Goal: Navigation & Orientation: Find specific page/section

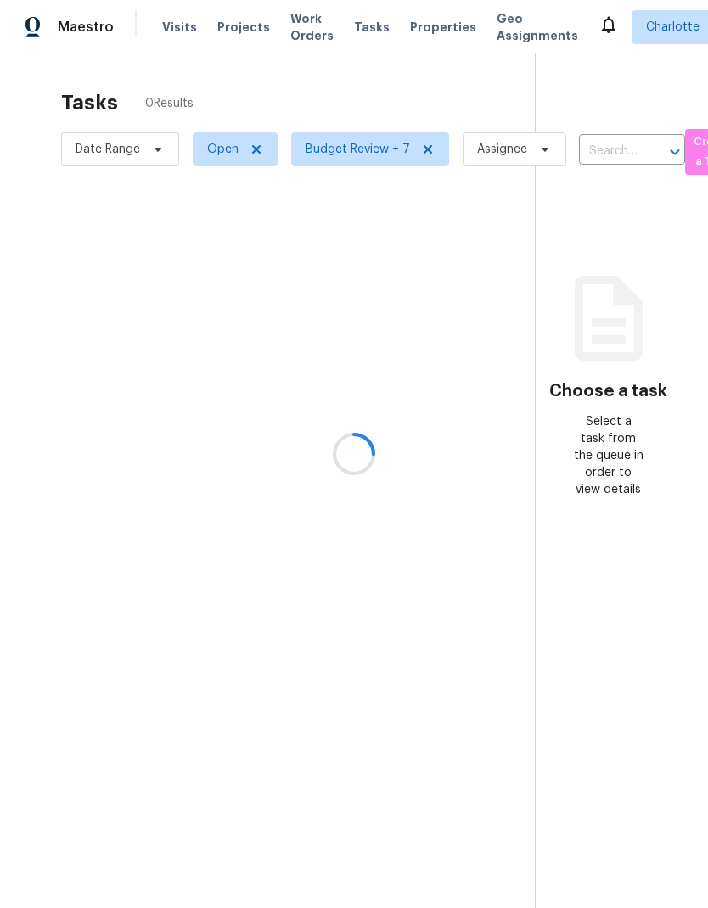
scroll to position [68, 0]
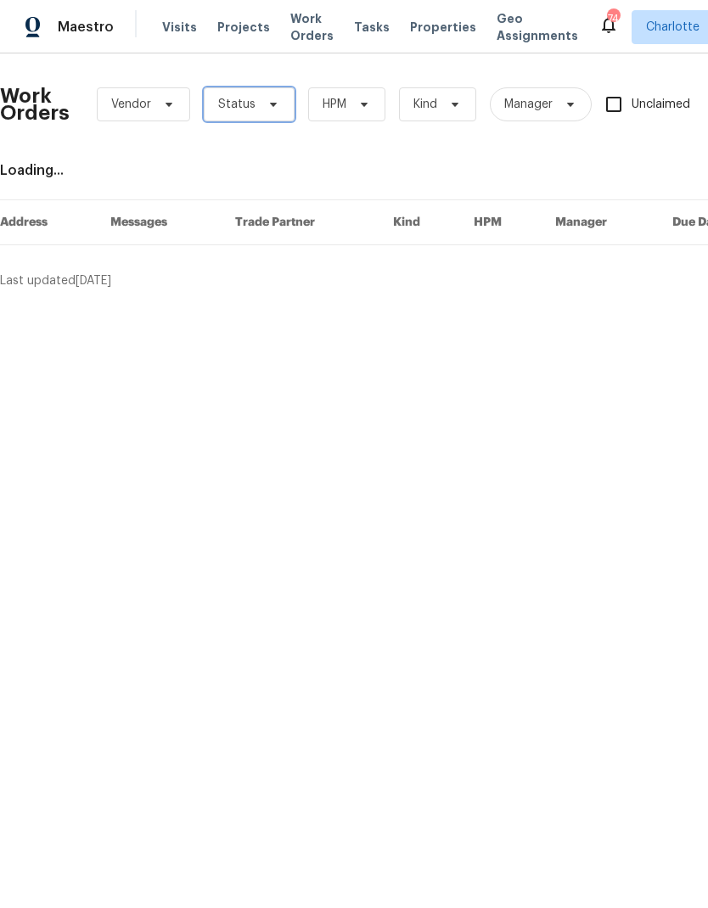
click at [253, 106] on span "Status" at bounding box center [249, 104] width 91 height 34
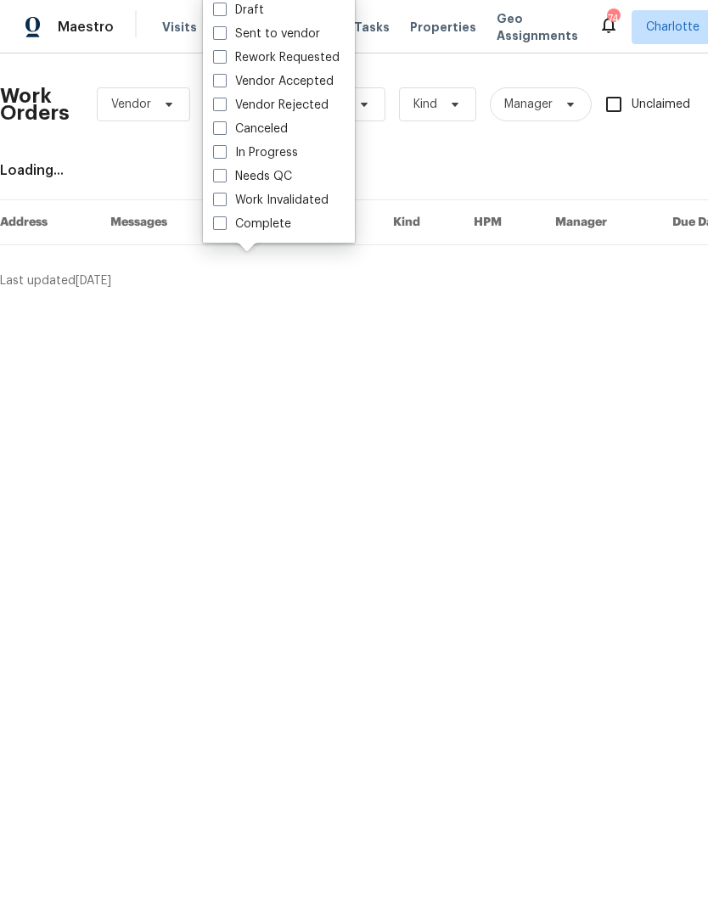
click at [284, 183] on label "Needs QC" at bounding box center [252, 176] width 79 height 17
click at [224, 179] on input "Needs QC" at bounding box center [218, 173] width 11 height 11
checkbox input "true"
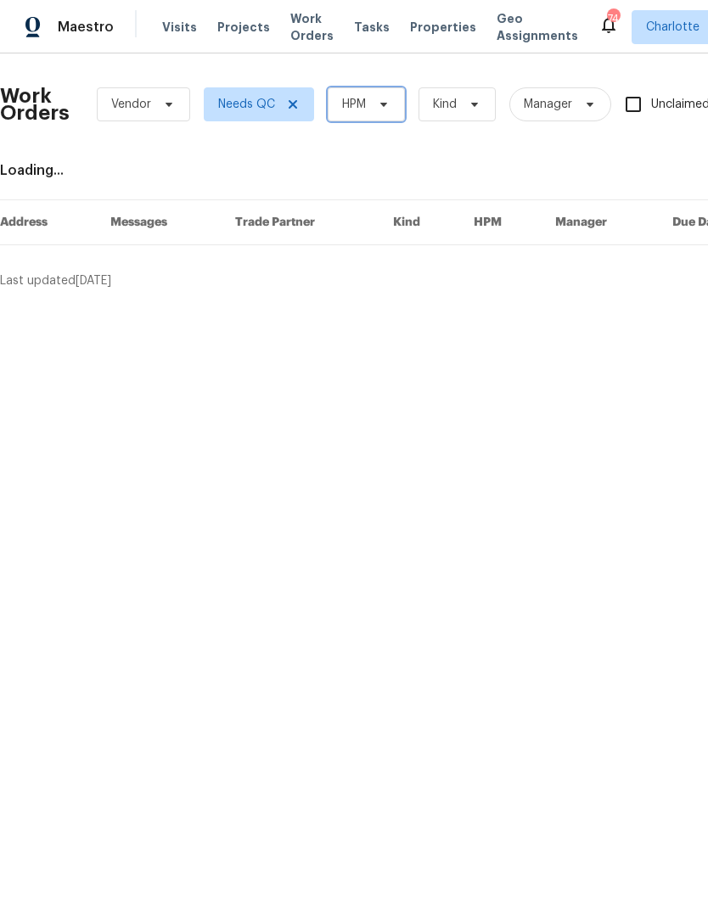
click at [376, 112] on span "HPM" at bounding box center [366, 104] width 77 height 34
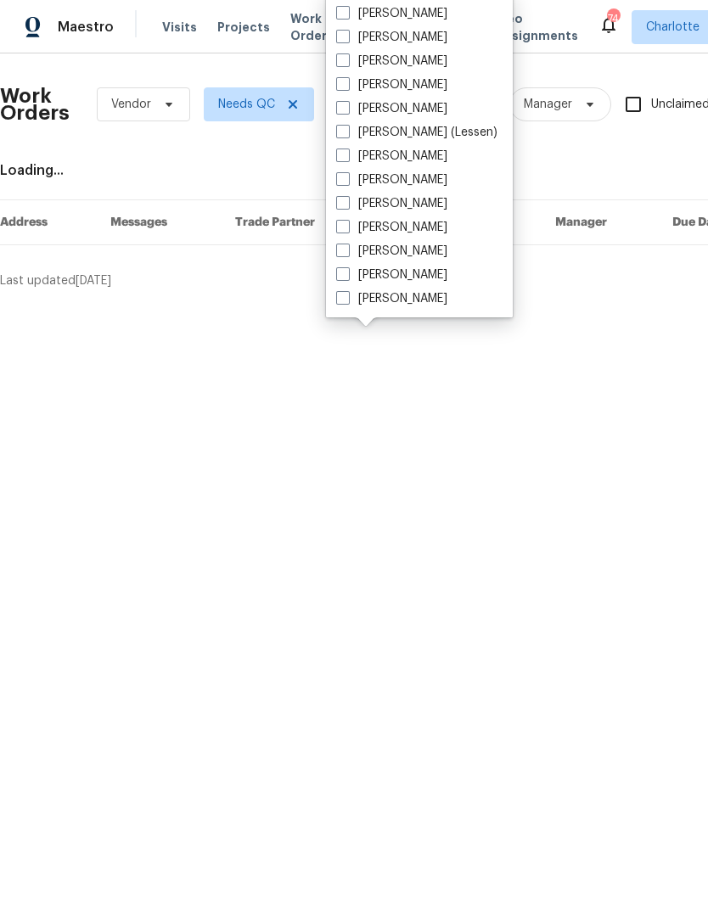
scroll to position [211, 0]
click at [402, 305] on label "[PERSON_NAME]" at bounding box center [391, 298] width 111 height 17
click at [347, 301] on input "[PERSON_NAME]" at bounding box center [341, 295] width 11 height 11
checkbox input "true"
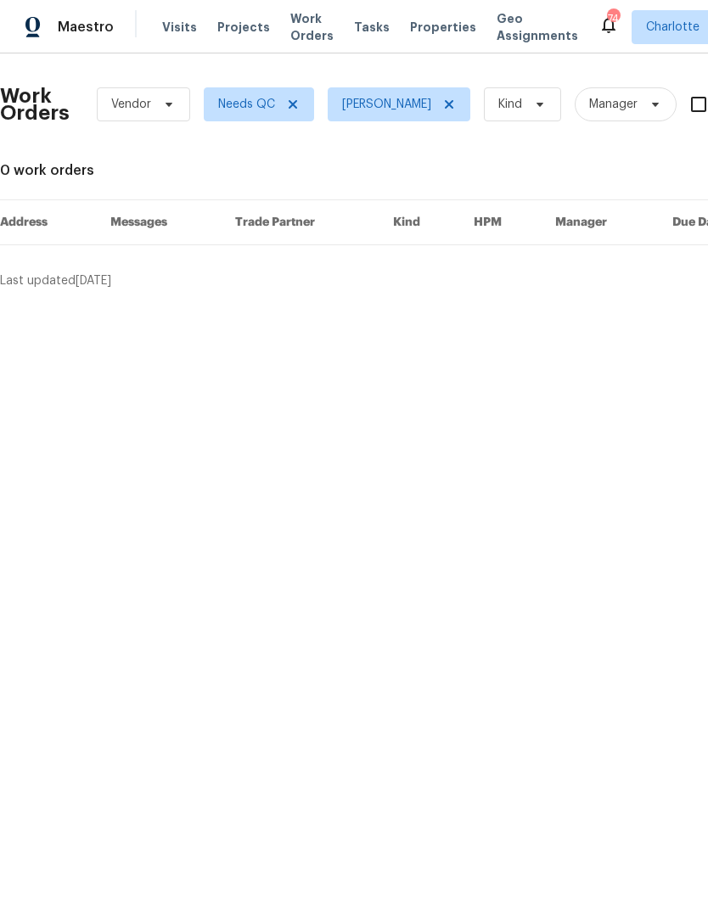
click at [76, 32] on span "Maestro" at bounding box center [86, 27] width 56 height 17
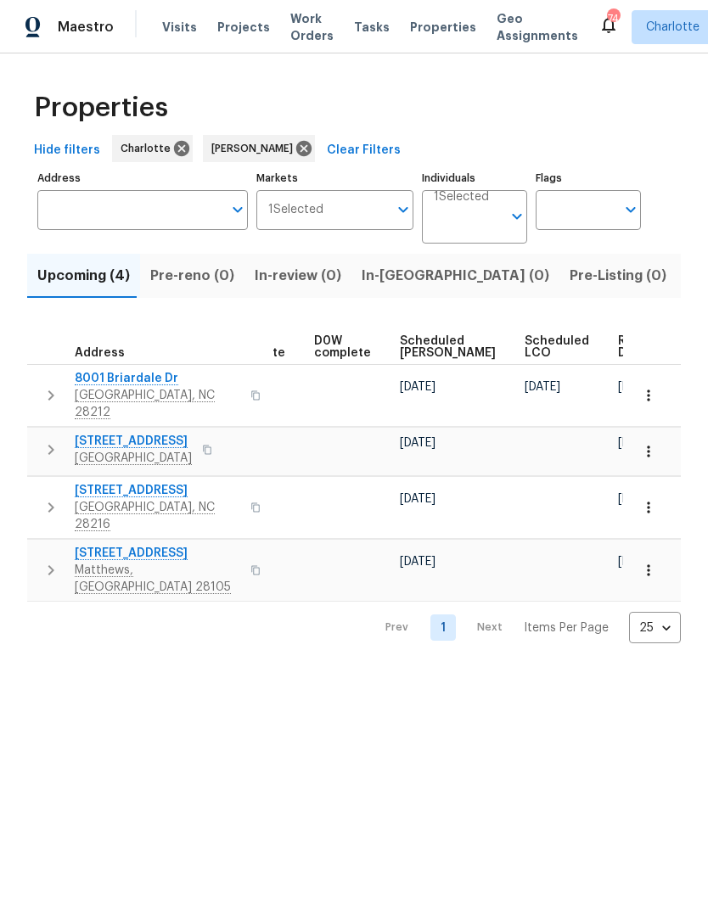
scroll to position [0, 427]
click at [619, 351] on span "Ready Date" at bounding box center [637, 347] width 37 height 24
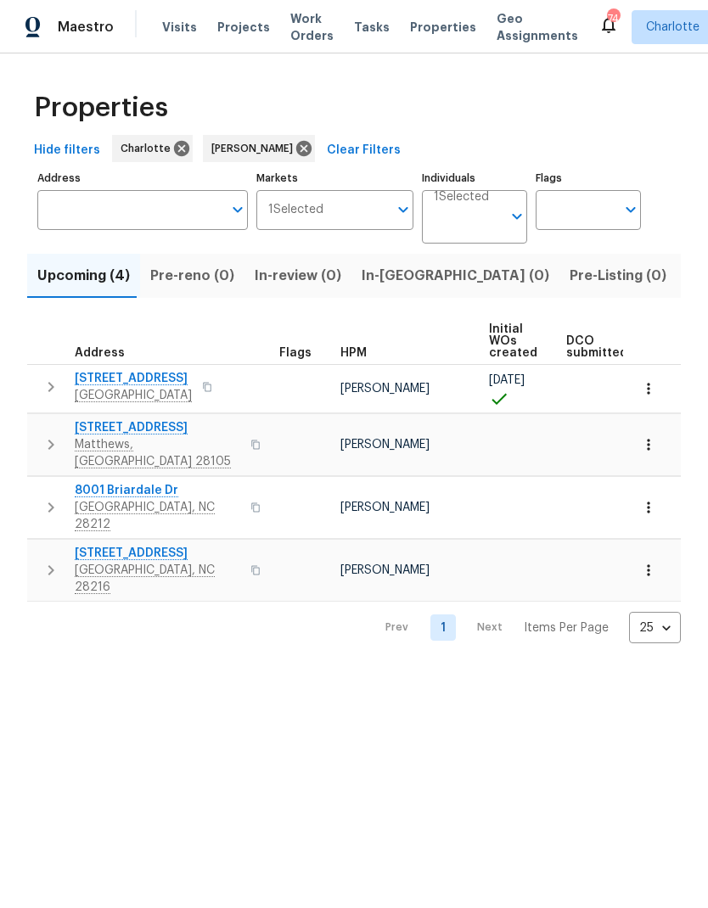
click at [83, 645] on html "Maestro Visits Projects Work Orders Tasks Properties Geo Assignments 74 Charlot…" at bounding box center [354, 335] width 708 height 671
